Goal: Task Accomplishment & Management: Complete application form

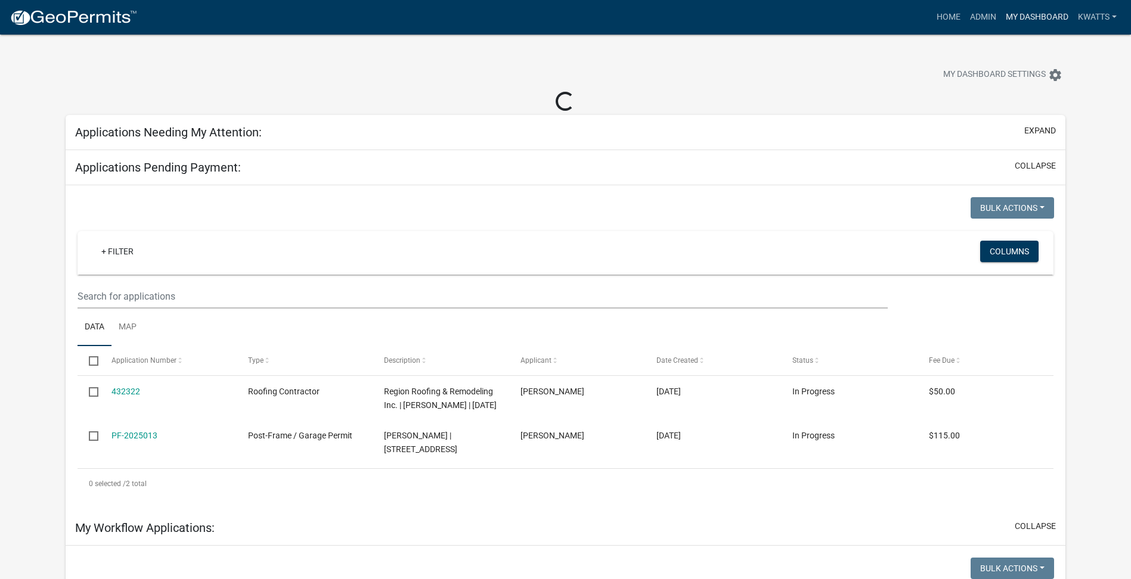
click at [1035, 18] on link "My Dashboard" at bounding box center [1037, 17] width 72 height 23
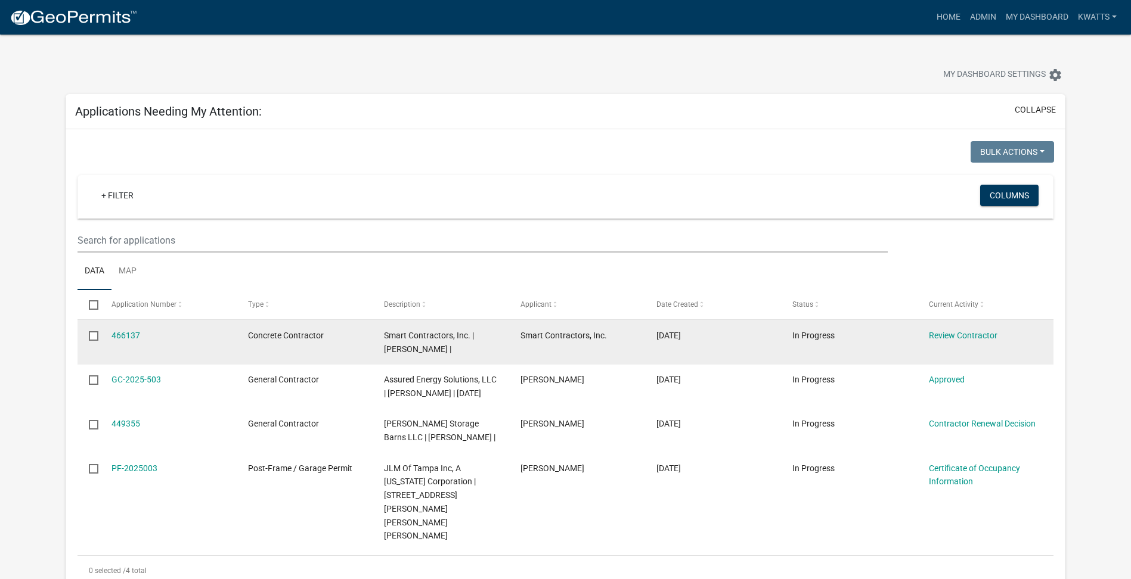
click at [966, 344] on datatable-body-cell "Review Contractor" at bounding box center [985, 342] width 136 height 44
click at [970, 333] on link "Review Contractor" at bounding box center [963, 336] width 69 height 10
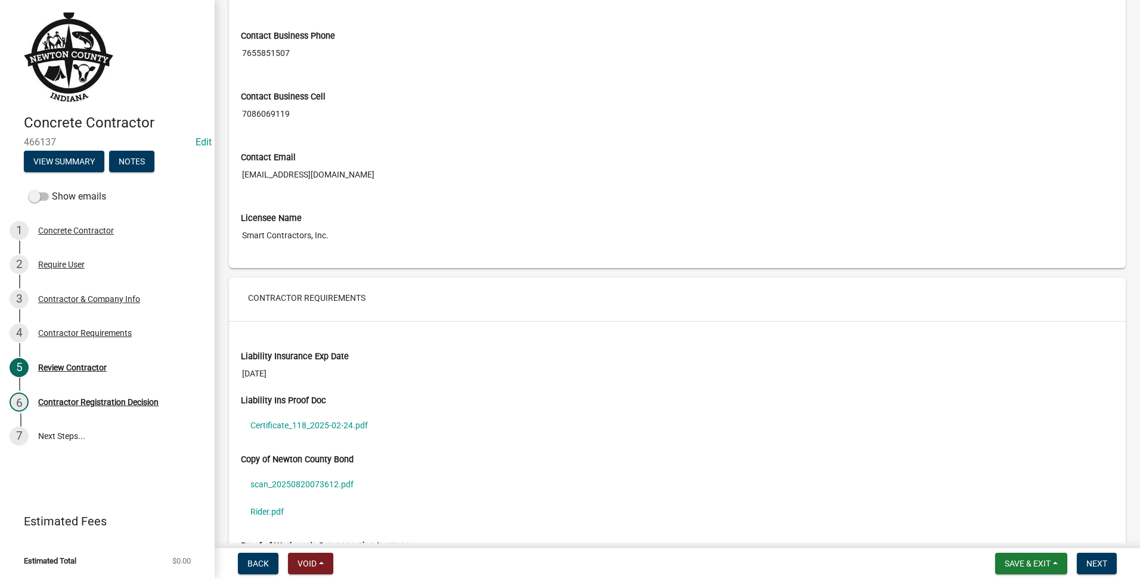
scroll to position [710, 0]
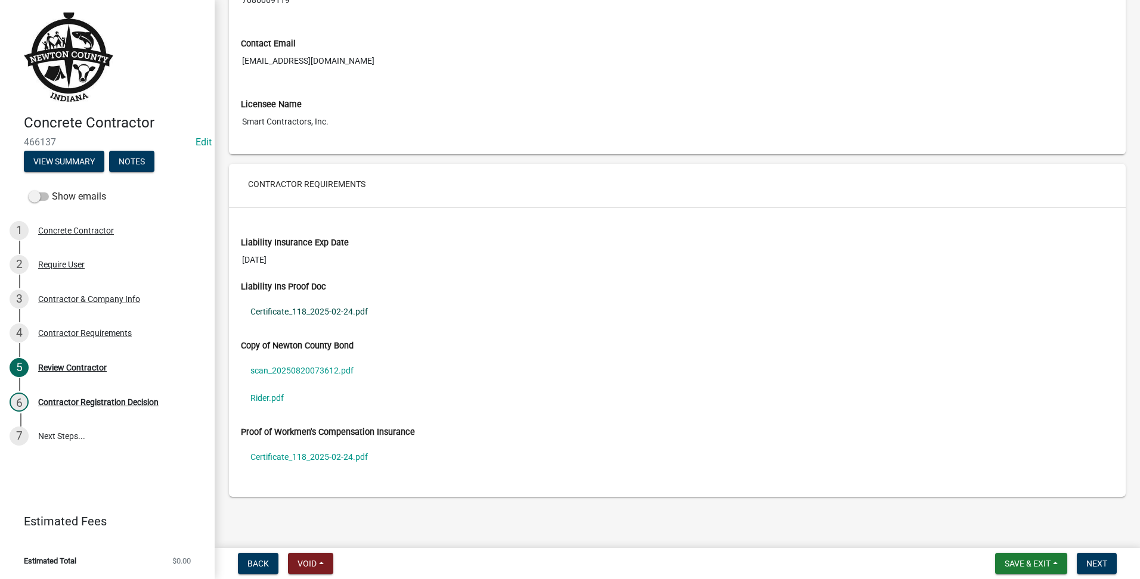
click at [300, 315] on link "Certificate_118_2025-02-24.pdf" at bounding box center [677, 311] width 873 height 27
click at [293, 376] on link "scan_20250820073612.pdf" at bounding box center [677, 370] width 873 height 27
click at [276, 396] on link "Rider.pdf" at bounding box center [677, 397] width 873 height 27
click at [346, 461] on link "Certificate_118_2025-02-24.pdf" at bounding box center [677, 456] width 873 height 27
click at [1091, 557] on button "Next" at bounding box center [1097, 563] width 40 height 21
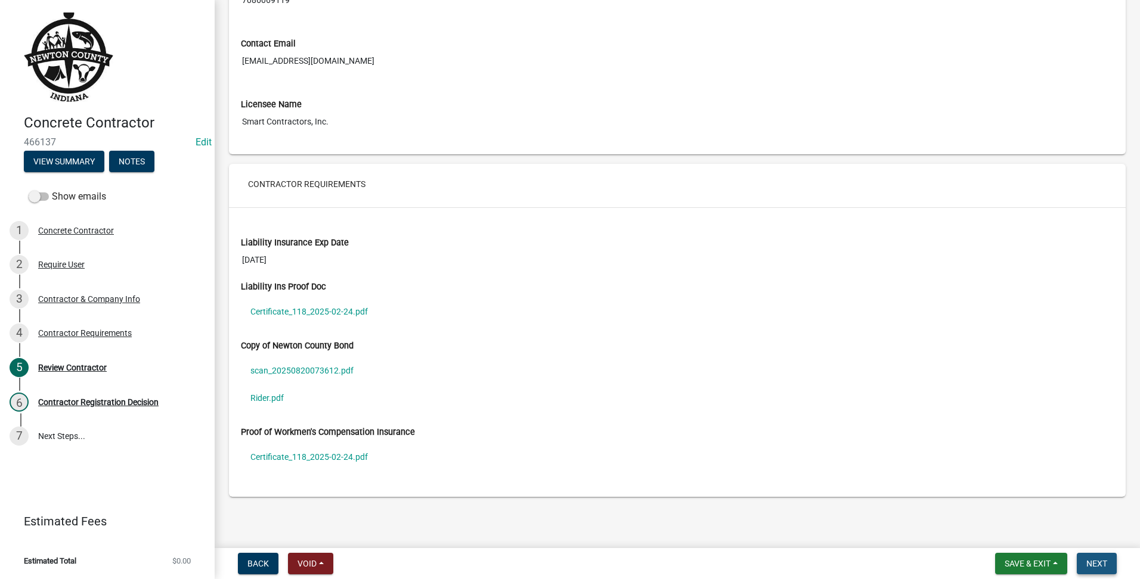
scroll to position [0, 0]
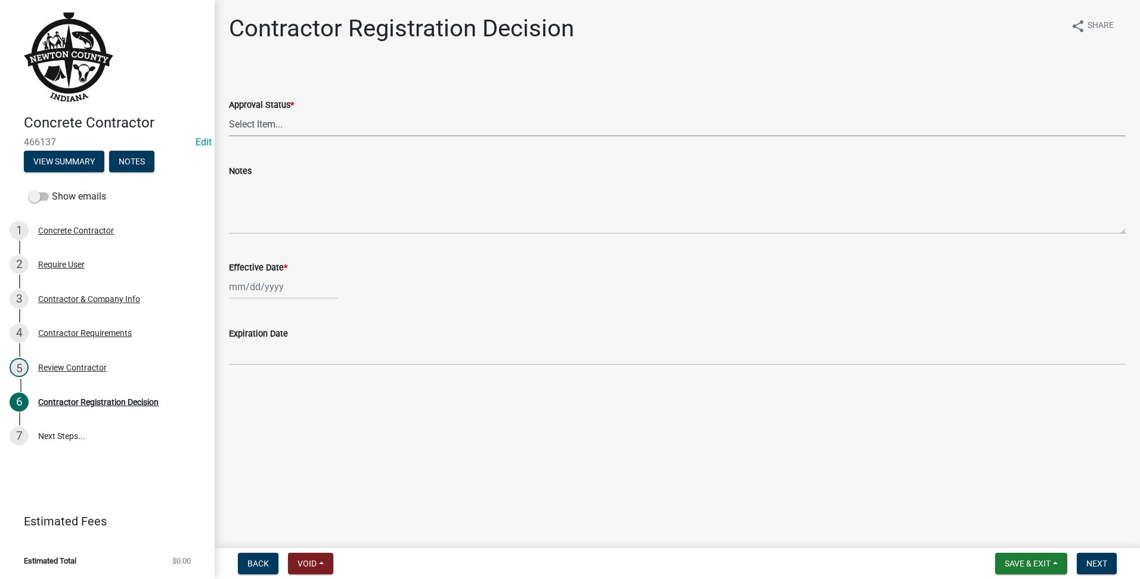
click at [352, 123] on select "Select Item... Approved Denied" at bounding box center [677, 124] width 897 height 24
click at [229, 112] on select "Select Item... Approved Denied" at bounding box center [677, 124] width 897 height 24
select select "4b86b809-39dd-4c68-9f3d-fdb3e7050482"
click at [243, 295] on div at bounding box center [283, 287] width 109 height 24
select select "8"
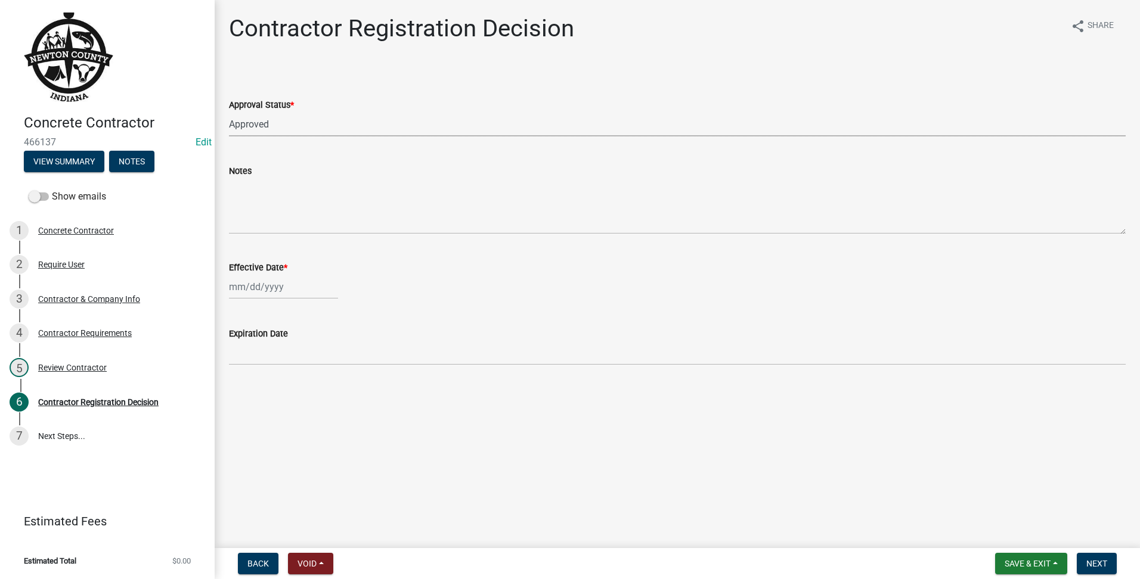
select select "2025"
click at [283, 404] on div "20" at bounding box center [278, 407] width 19 height 19
type input "[DATE]"
click at [1097, 574] on button "Next" at bounding box center [1097, 563] width 40 height 21
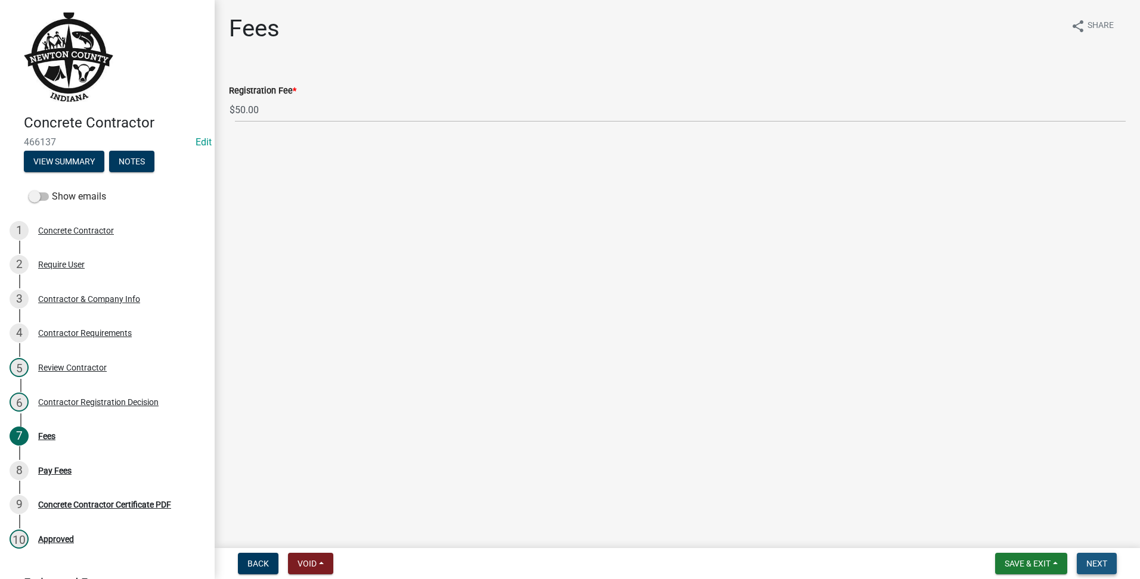
click at [1099, 566] on span "Next" at bounding box center [1096, 564] width 21 height 10
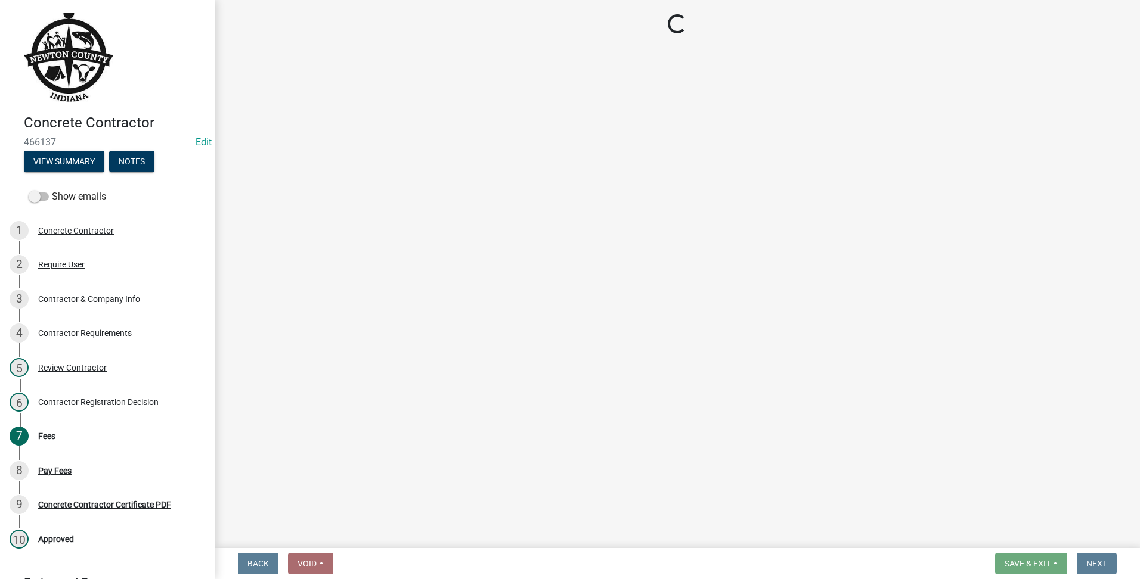
select select "3: 3"
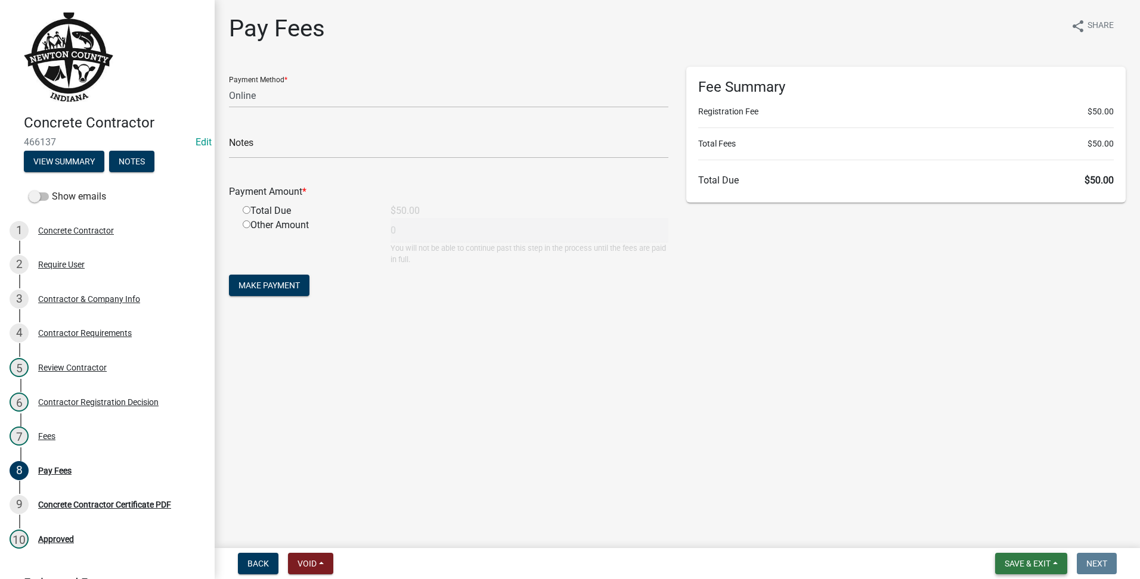
click at [1042, 563] on span "Save & Exit" at bounding box center [1027, 564] width 46 height 10
click at [1023, 535] on button "Save & Exit" at bounding box center [1019, 533] width 95 height 29
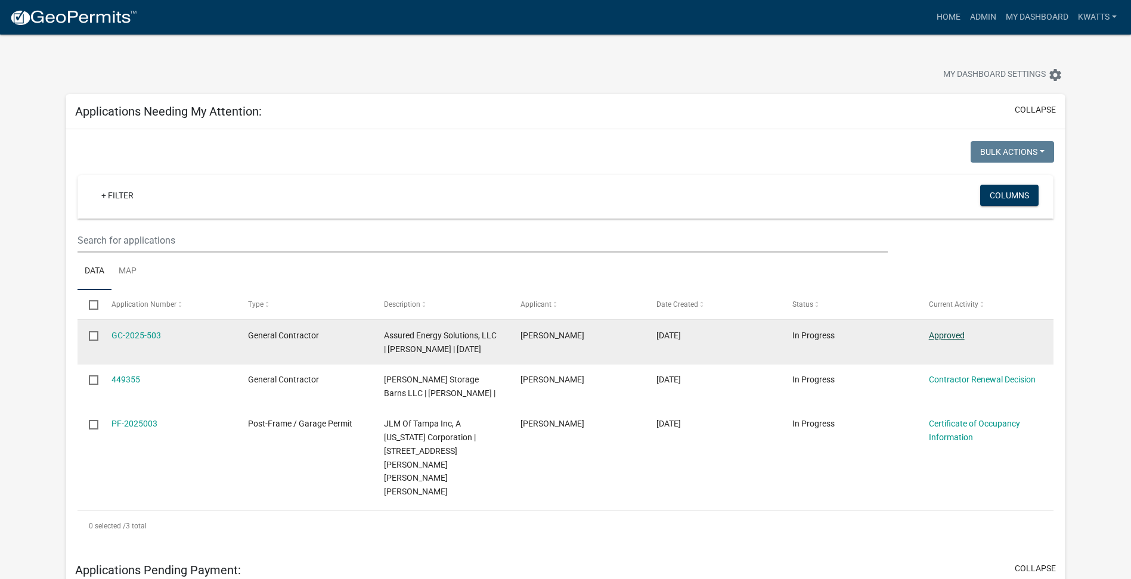
click at [947, 333] on link "Approved" at bounding box center [947, 336] width 36 height 10
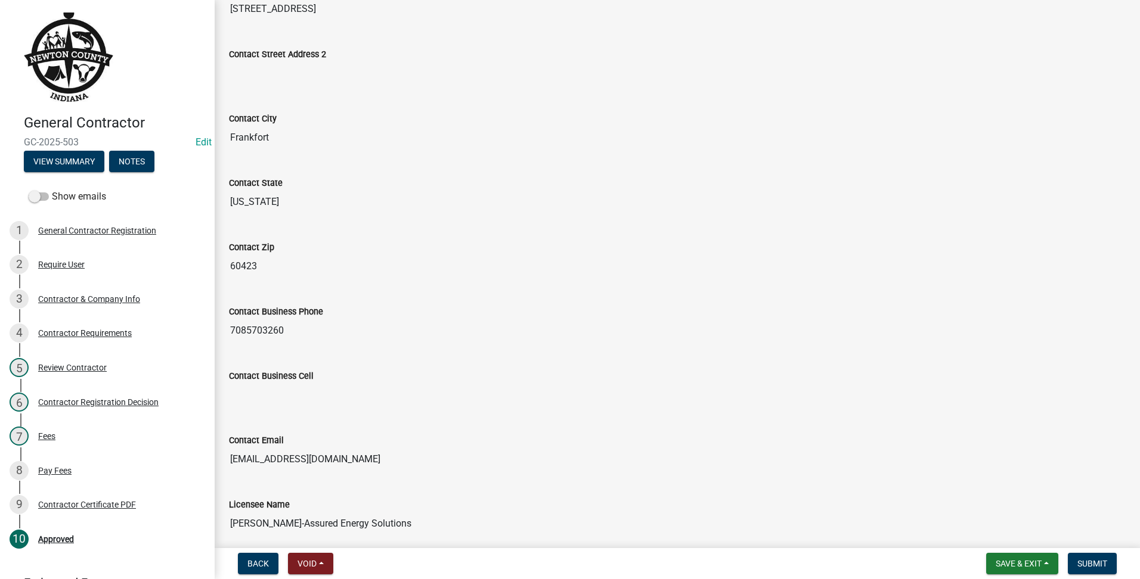
scroll to position [460, 0]
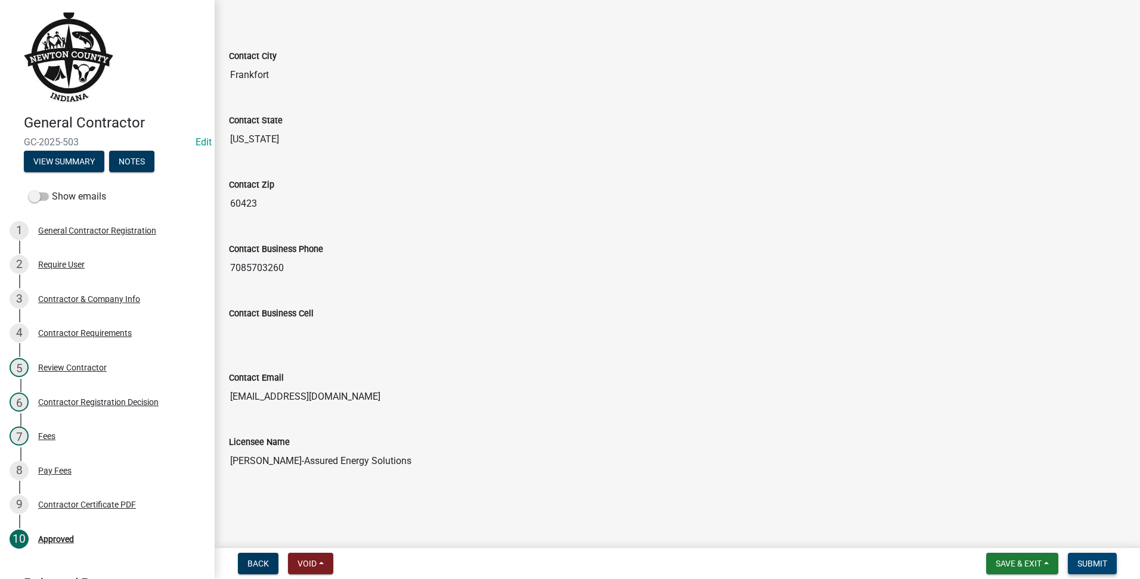
click at [1100, 562] on span "Submit" at bounding box center [1092, 564] width 30 height 10
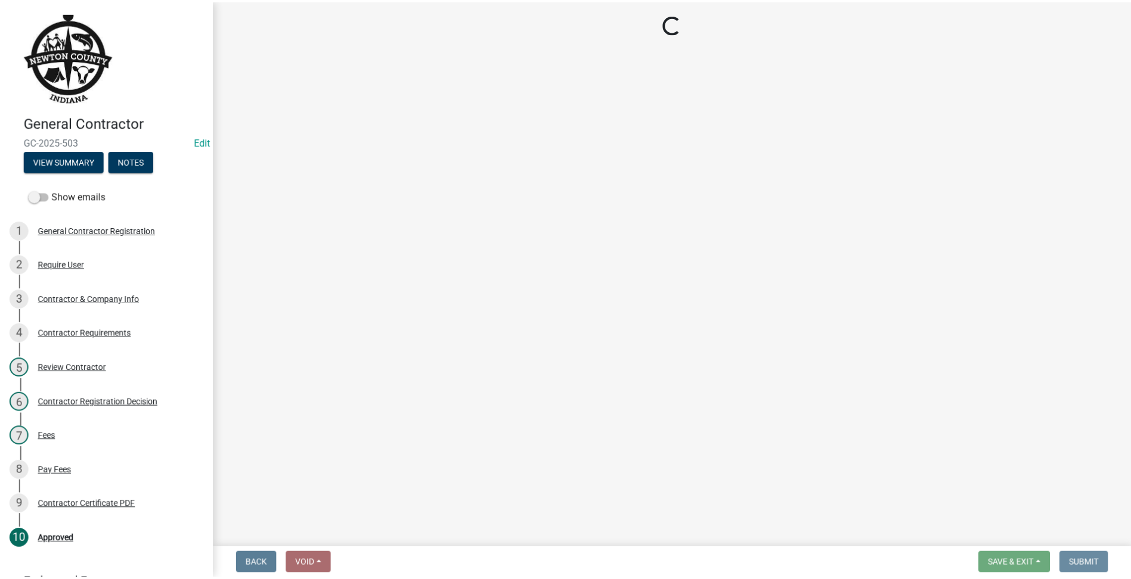
scroll to position [0, 0]
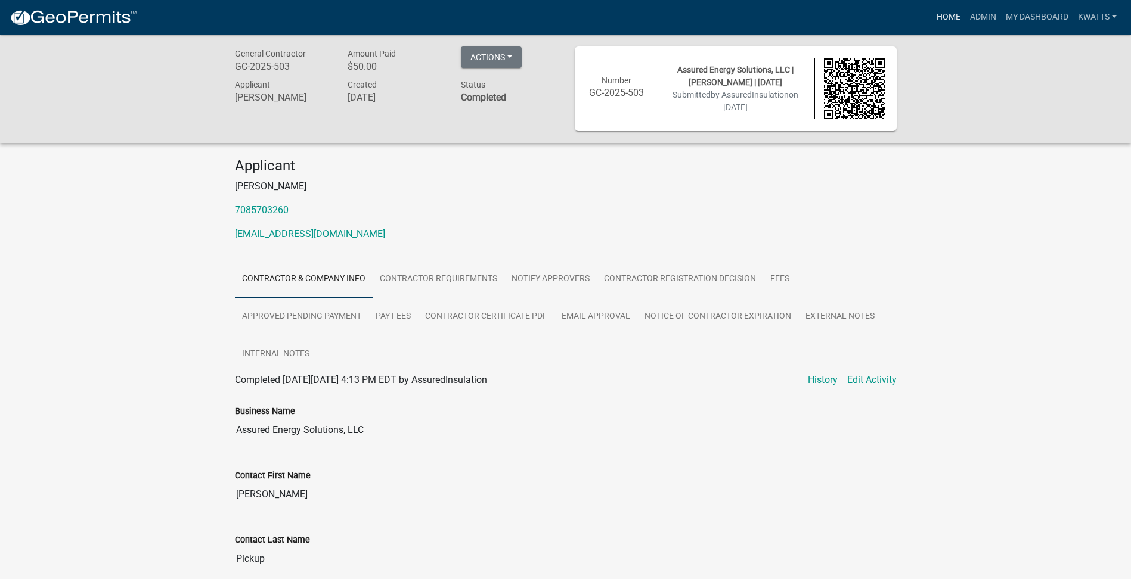
click at [940, 26] on link "Home" at bounding box center [948, 17] width 33 height 23
